Goal: Task Accomplishment & Management: Use online tool/utility

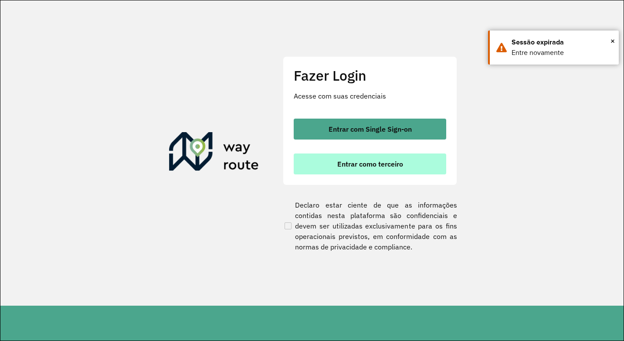
click at [342, 167] on span "Entrar como terceiro" at bounding box center [370, 163] width 66 height 7
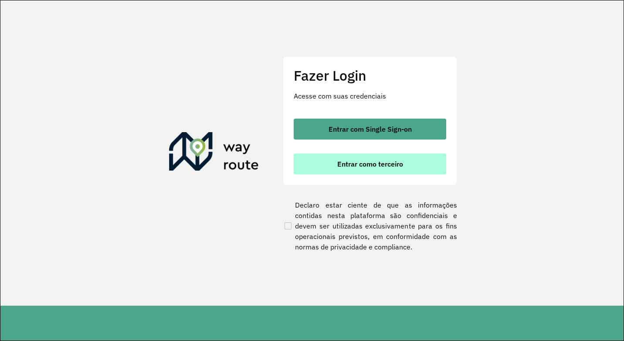
click at [394, 166] on span "Entrar como terceiro" at bounding box center [370, 163] width 66 height 7
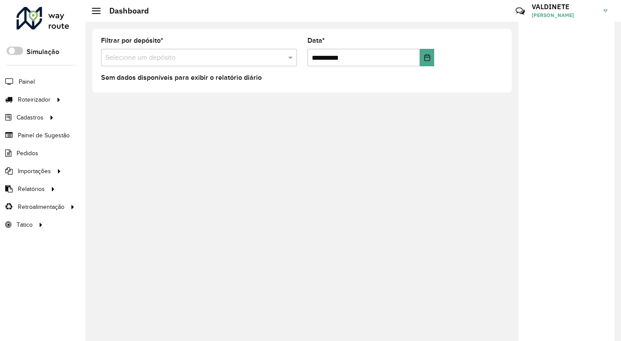
click at [198, 57] on input "text" at bounding box center [190, 58] width 170 height 10
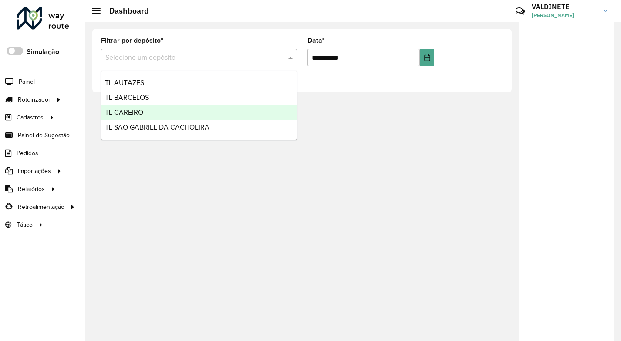
click at [170, 119] on div "TL CAREIRO" at bounding box center [199, 112] width 195 height 15
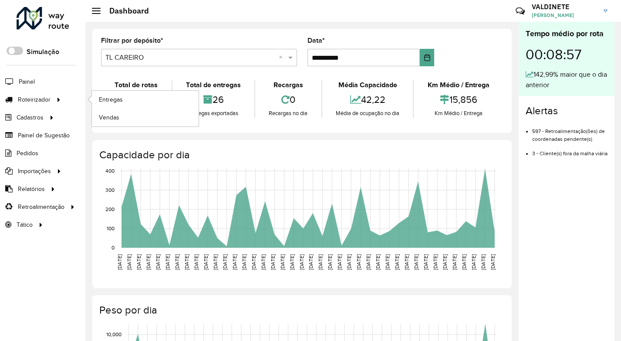
click at [92, 98] on li "Entregas" at bounding box center [145, 100] width 107 height 18
click at [106, 103] on span "Entregas" at bounding box center [111, 99] width 25 height 9
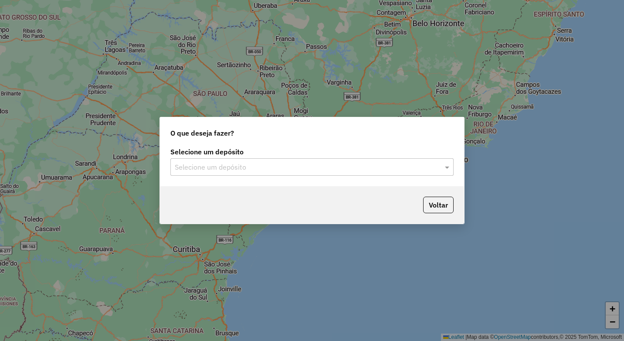
click at [188, 166] on input "text" at bounding box center [303, 167] width 257 height 10
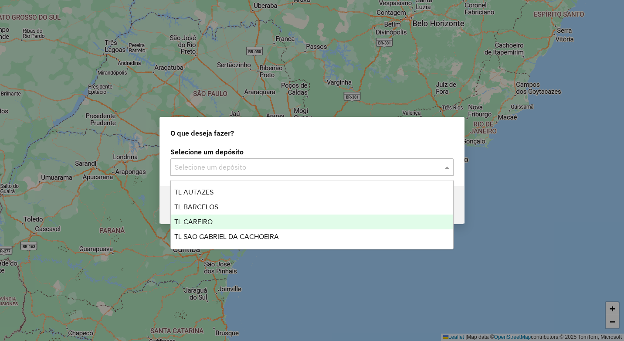
click at [226, 224] on div "TL CAREIRO" at bounding box center [312, 221] width 282 height 15
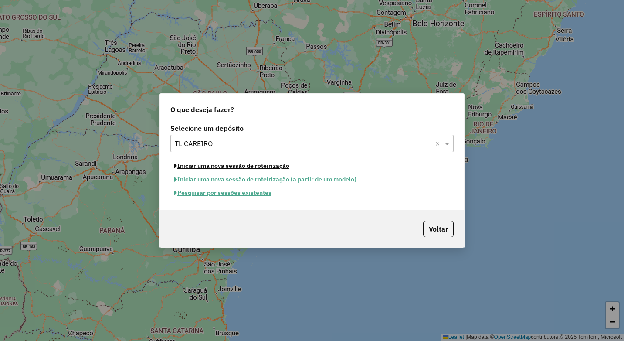
click at [242, 165] on button "Iniciar uma nova sessão de roteirização" at bounding box center [231, 166] width 123 height 14
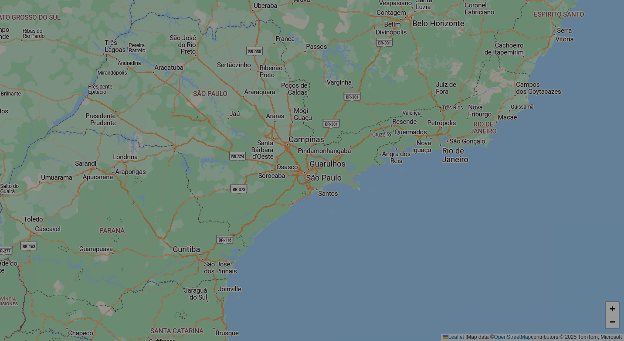
select select "*"
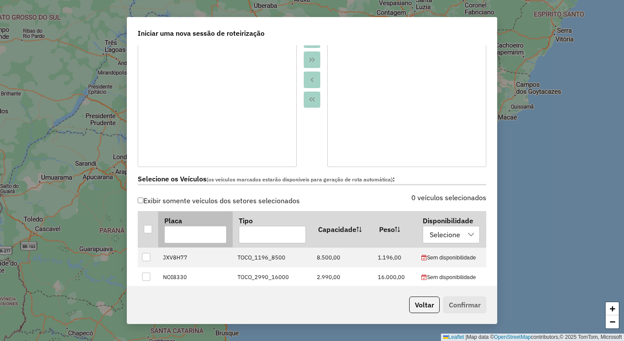
scroll to position [174, 0]
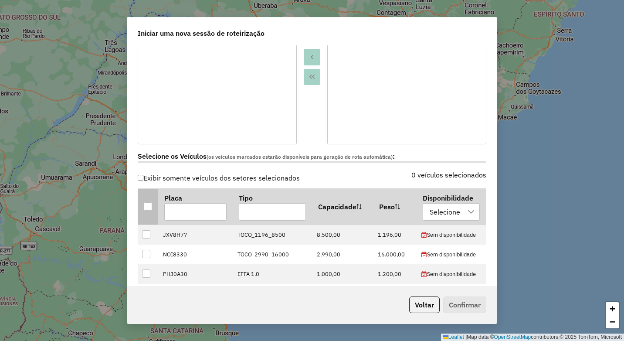
click at [144, 206] on div at bounding box center [148, 206] width 8 height 8
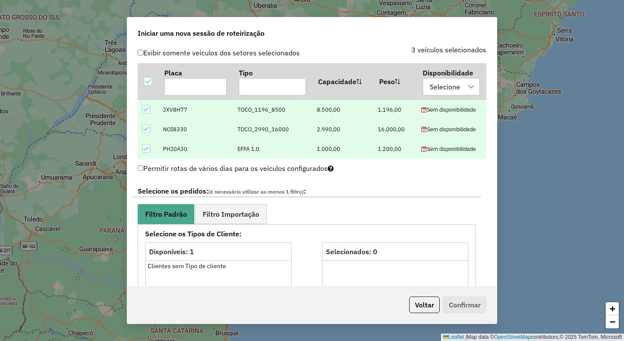
scroll to position [305, 0]
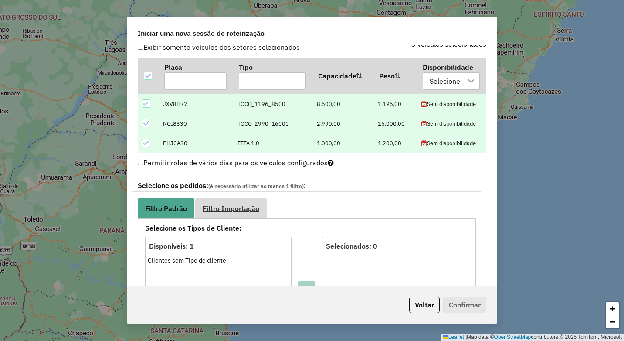
click at [239, 208] on span "Filtro Importação" at bounding box center [231, 208] width 57 height 7
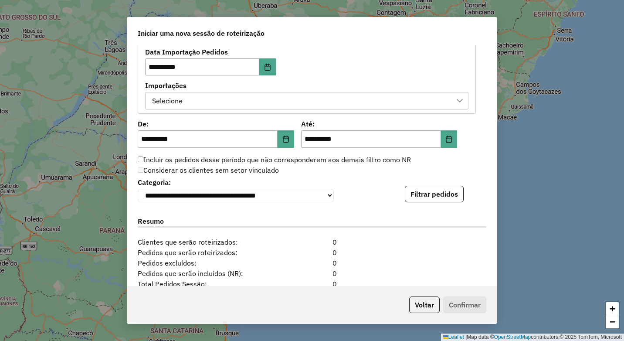
scroll to position [479, 0]
click at [453, 198] on button "Filtrar pedidos" at bounding box center [434, 193] width 59 height 17
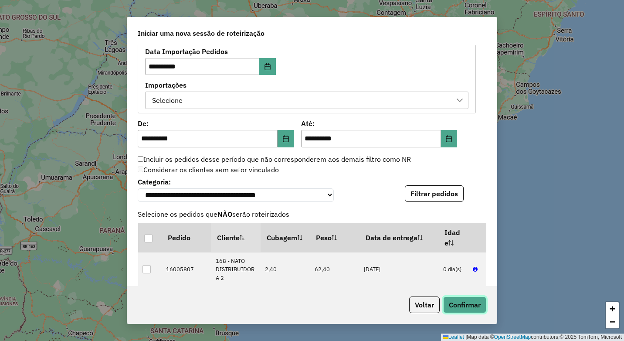
click at [458, 307] on button "Confirmar" at bounding box center [464, 304] width 43 height 17
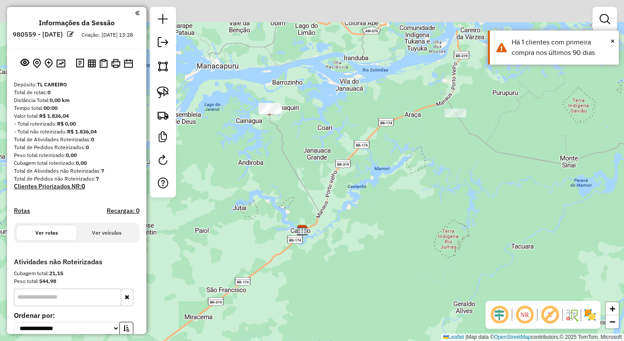
drag, startPoint x: 425, startPoint y: 110, endPoint x: 420, endPoint y: 134, distance: 25.1
click at [420, 134] on div "Janela de atendimento Grade de atendimento Capacidade Transportadoras Veículos …" at bounding box center [312, 170] width 624 height 341
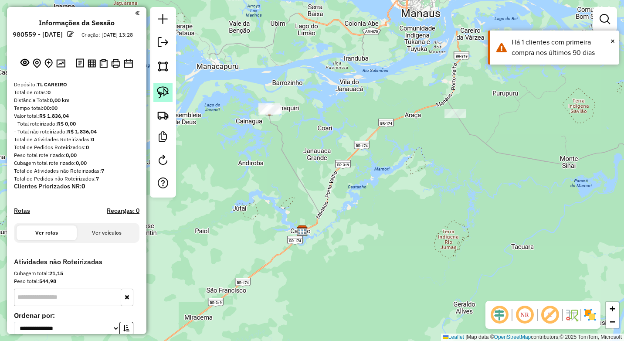
click at [162, 91] on img at bounding box center [163, 92] width 12 height 12
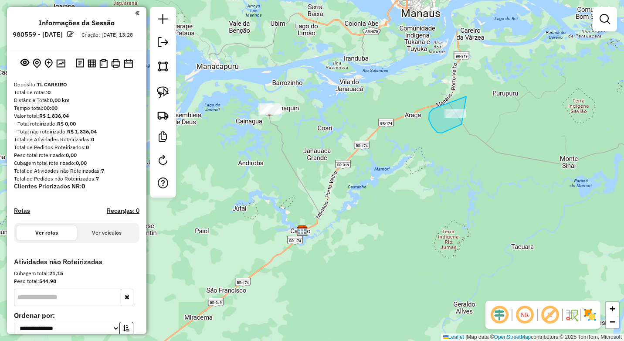
drag, startPoint x: 466, startPoint y: 96, endPoint x: 473, endPoint y: 111, distance: 16.2
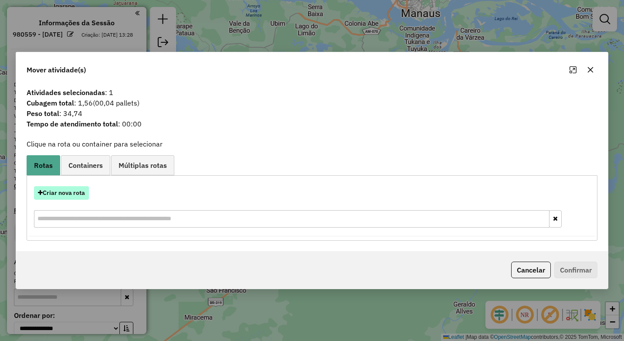
click at [57, 189] on button "Criar nova rota" at bounding box center [61, 193] width 55 height 14
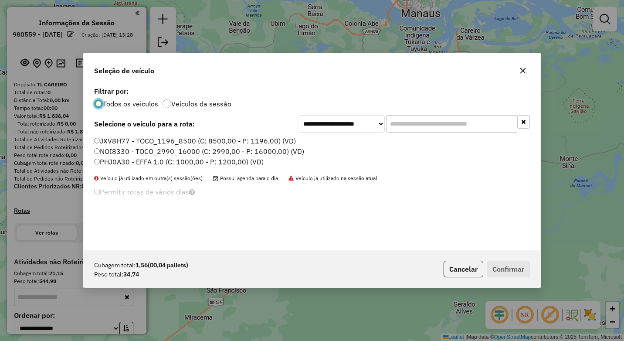
scroll to position [5, 3]
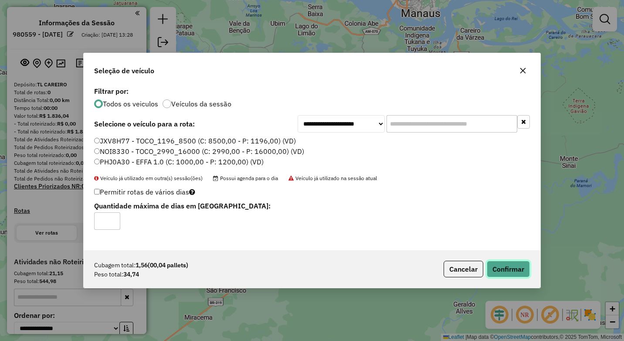
click at [510, 270] on button "Confirmar" at bounding box center [508, 269] width 43 height 17
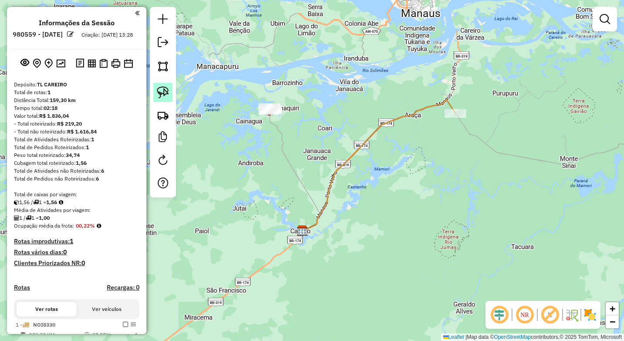
click at [171, 95] on link at bounding box center [162, 92] width 19 height 19
drag, startPoint x: 252, startPoint y: 98, endPoint x: 289, endPoint y: 98, distance: 36.6
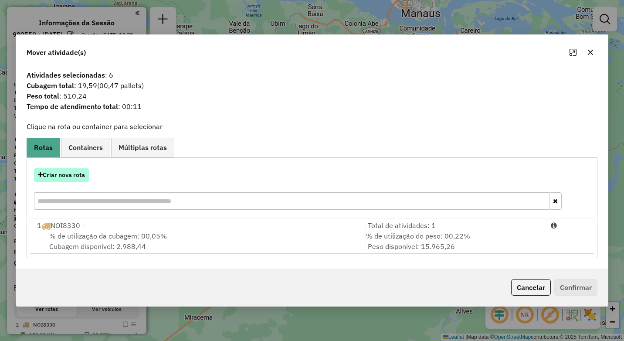
click at [61, 180] on button "Criar nova rota" at bounding box center [61, 175] width 55 height 14
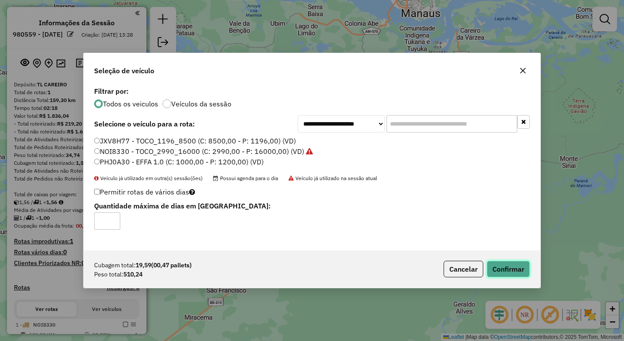
click at [522, 265] on button "Confirmar" at bounding box center [508, 269] width 43 height 17
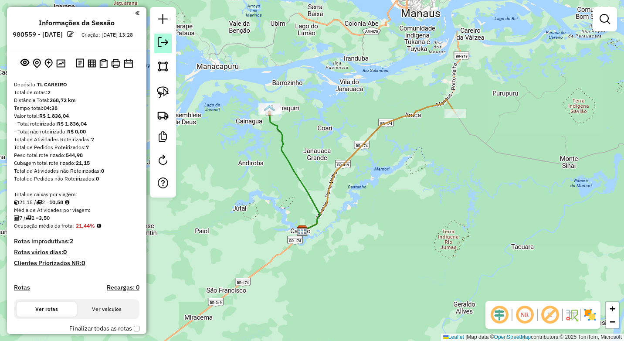
click at [166, 50] on link at bounding box center [162, 44] width 17 height 20
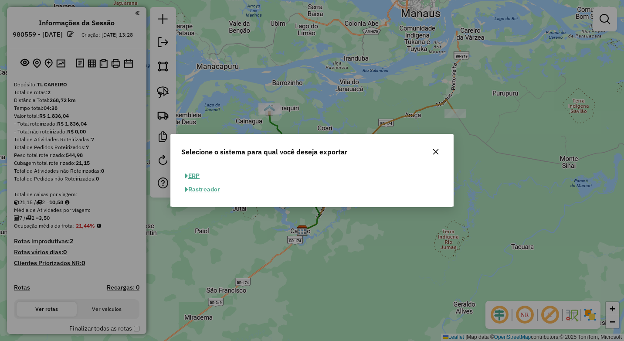
click at [197, 173] on button "ERP" at bounding box center [192, 176] width 22 height 14
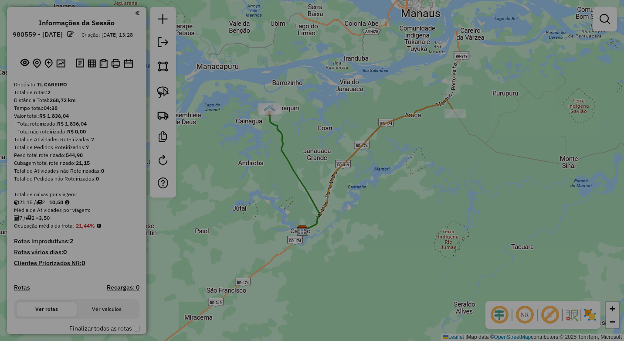
select select "**"
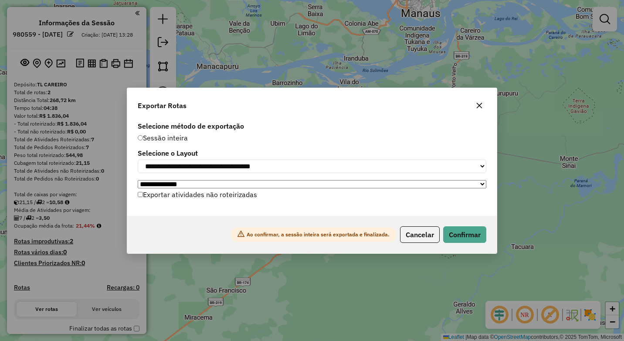
click at [470, 245] on div "Ao confirmar, a sessão inteira será exportada e finalizada. Cancelar Confirmar" at bounding box center [312, 234] width 370 height 37
click at [465, 235] on button "Confirmar" at bounding box center [464, 234] width 43 height 17
